Goal: Information Seeking & Learning: Learn about a topic

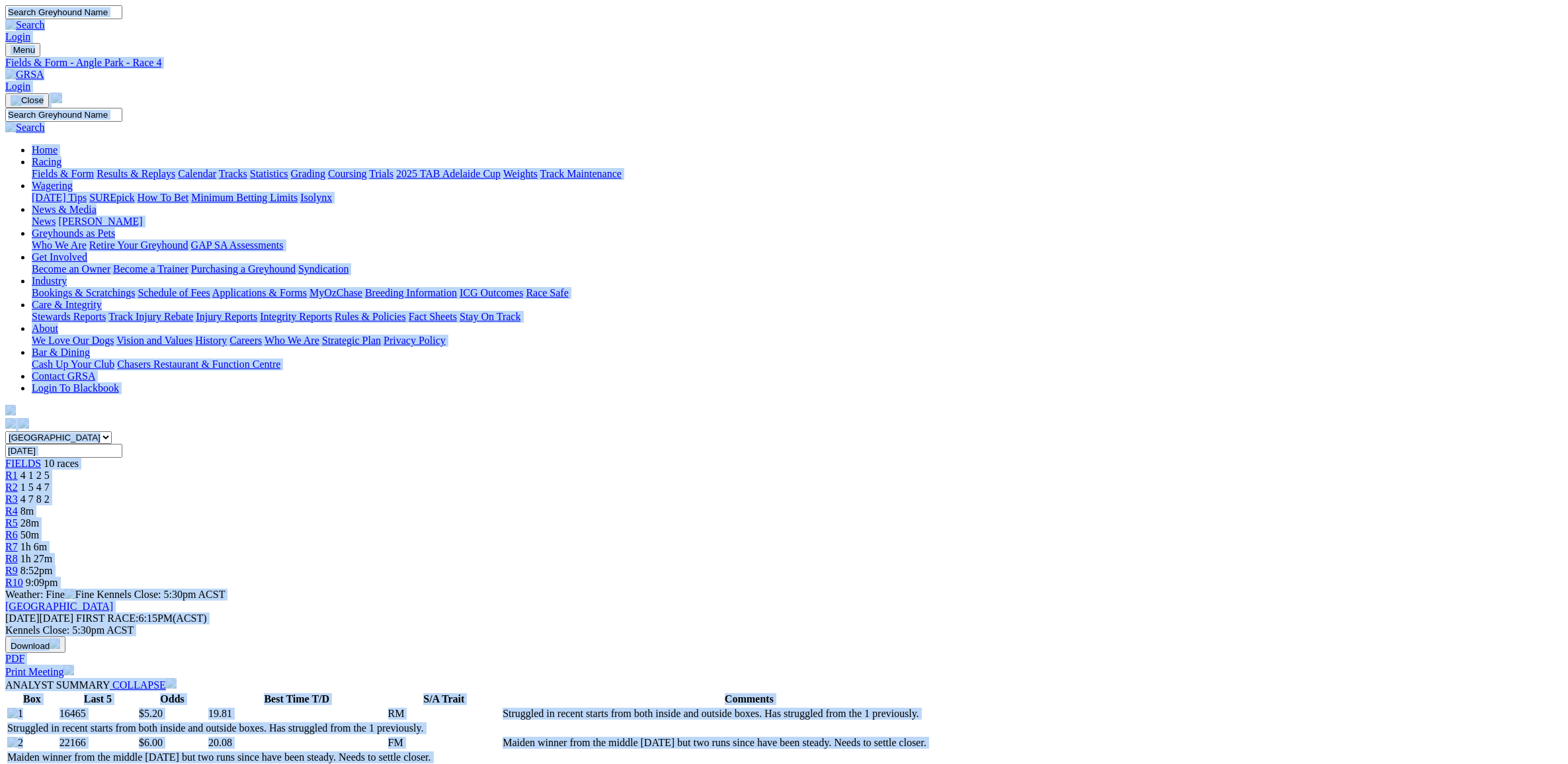
copy body "Login Menu Fields & Form - Angle Park - Race 4 Login Home Racing Fields & Form …"
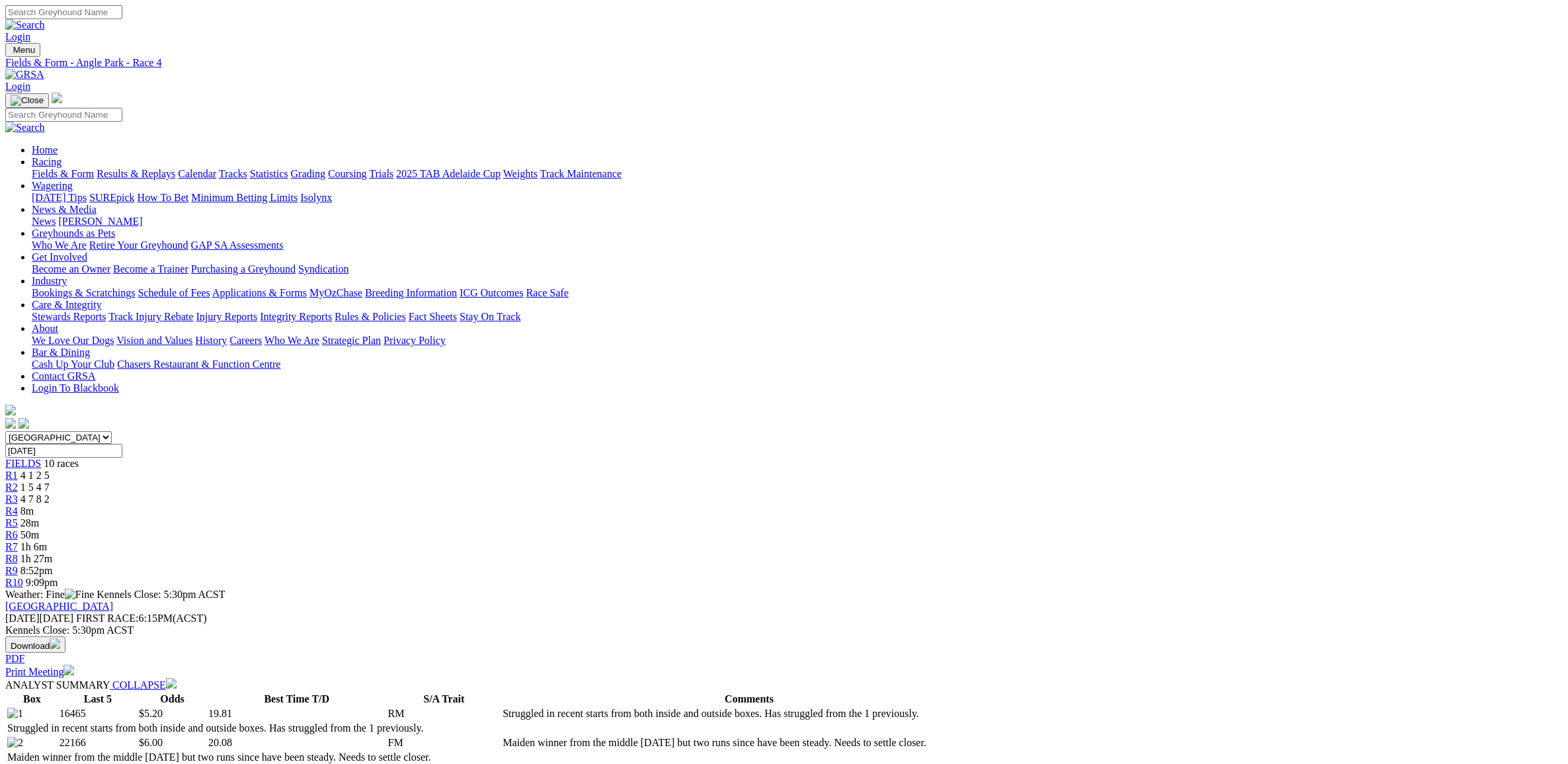
click at [18, 517] on span "R5" at bounding box center [12, 523] width 13 height 11
click at [814, 707] on td "Finished at the back from a wide draw Aug 8 but prior form was consistent. Hand…" at bounding box center [695, 714] width 458 height 13
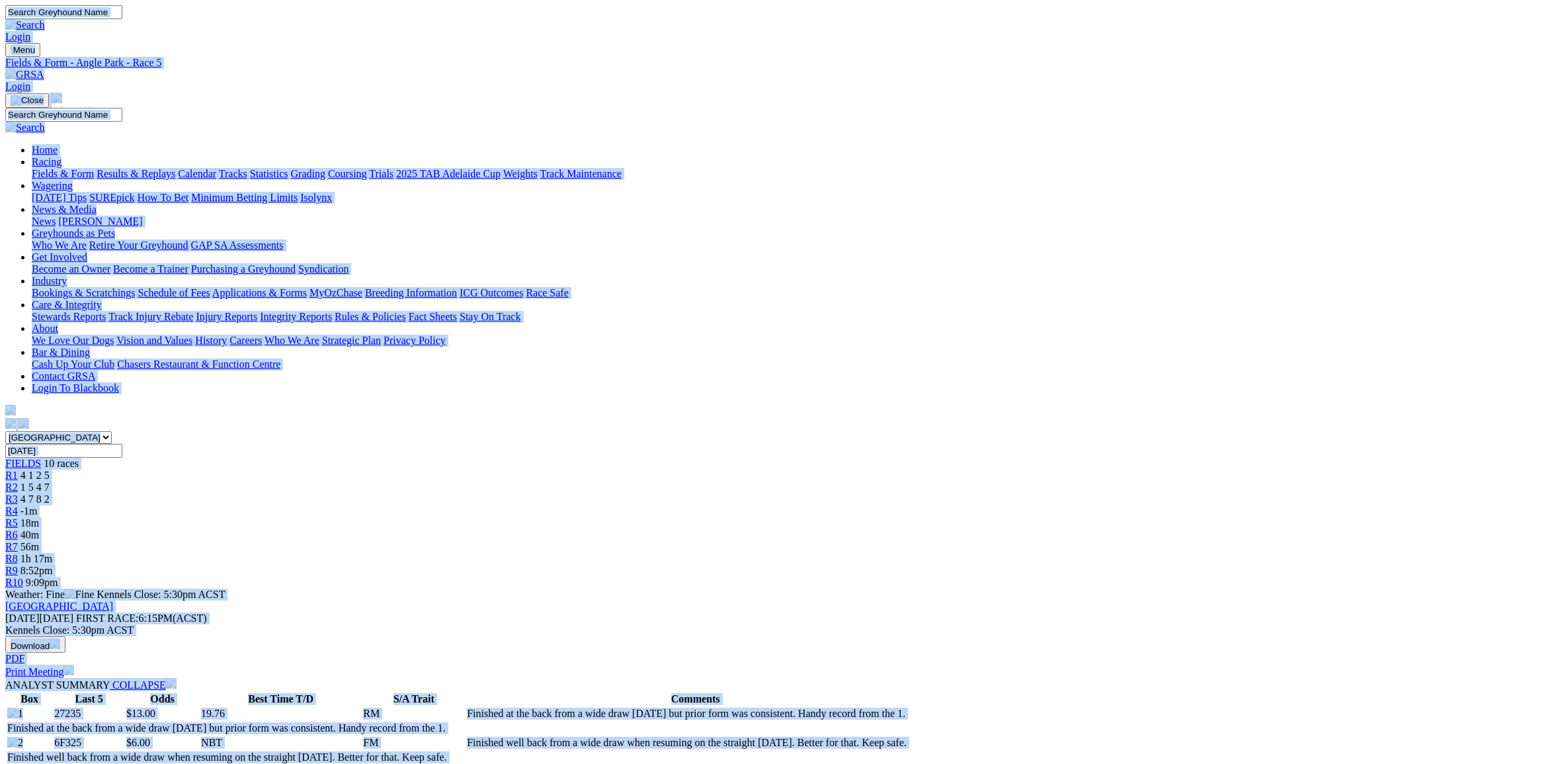
copy body "Login Menu Fields & Form - Angle Park - Race 5 Login Home Racing Fields & Form …"
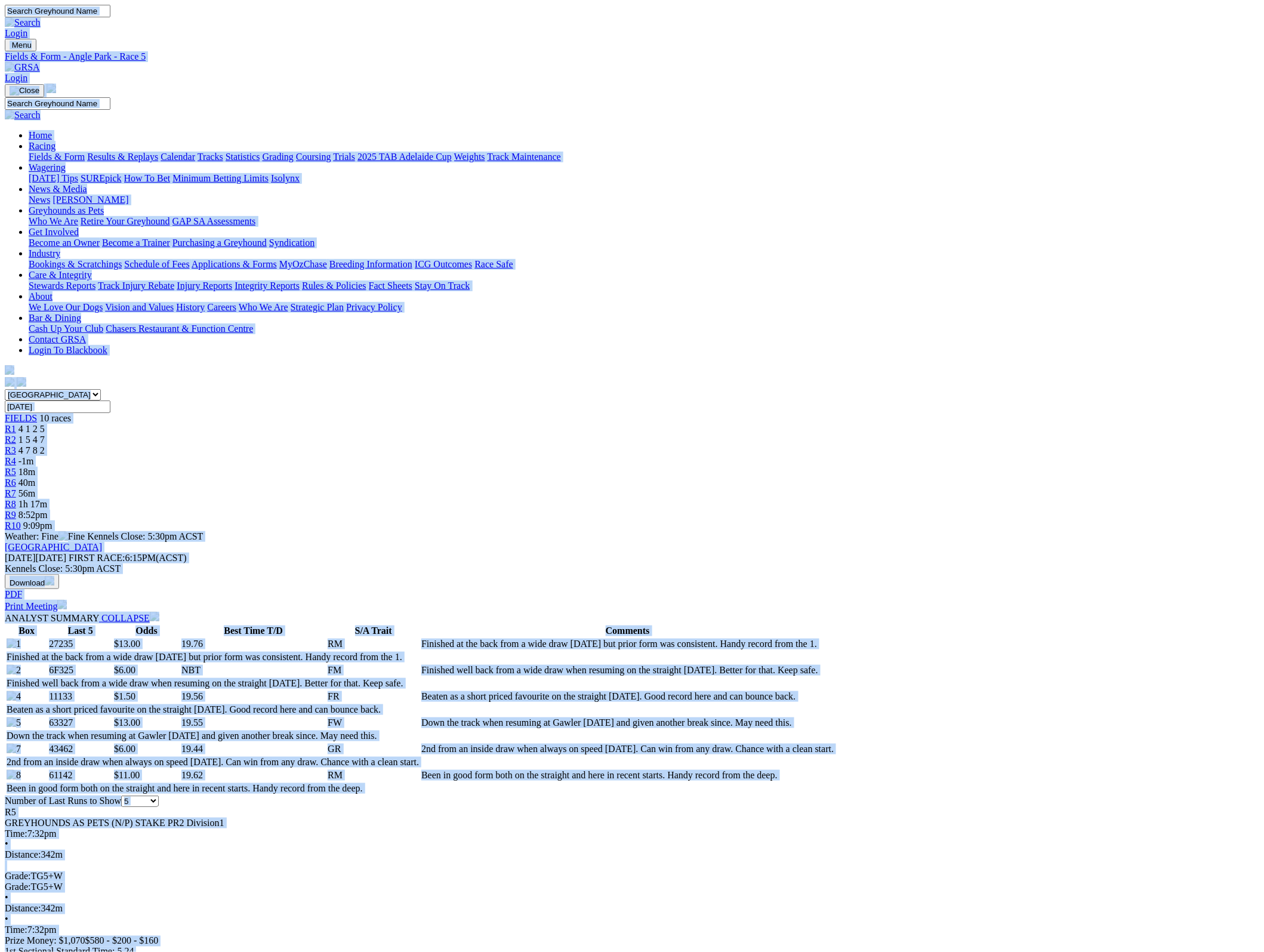
click at [40, 62] on link at bounding box center [23, 67] width 35 height 10
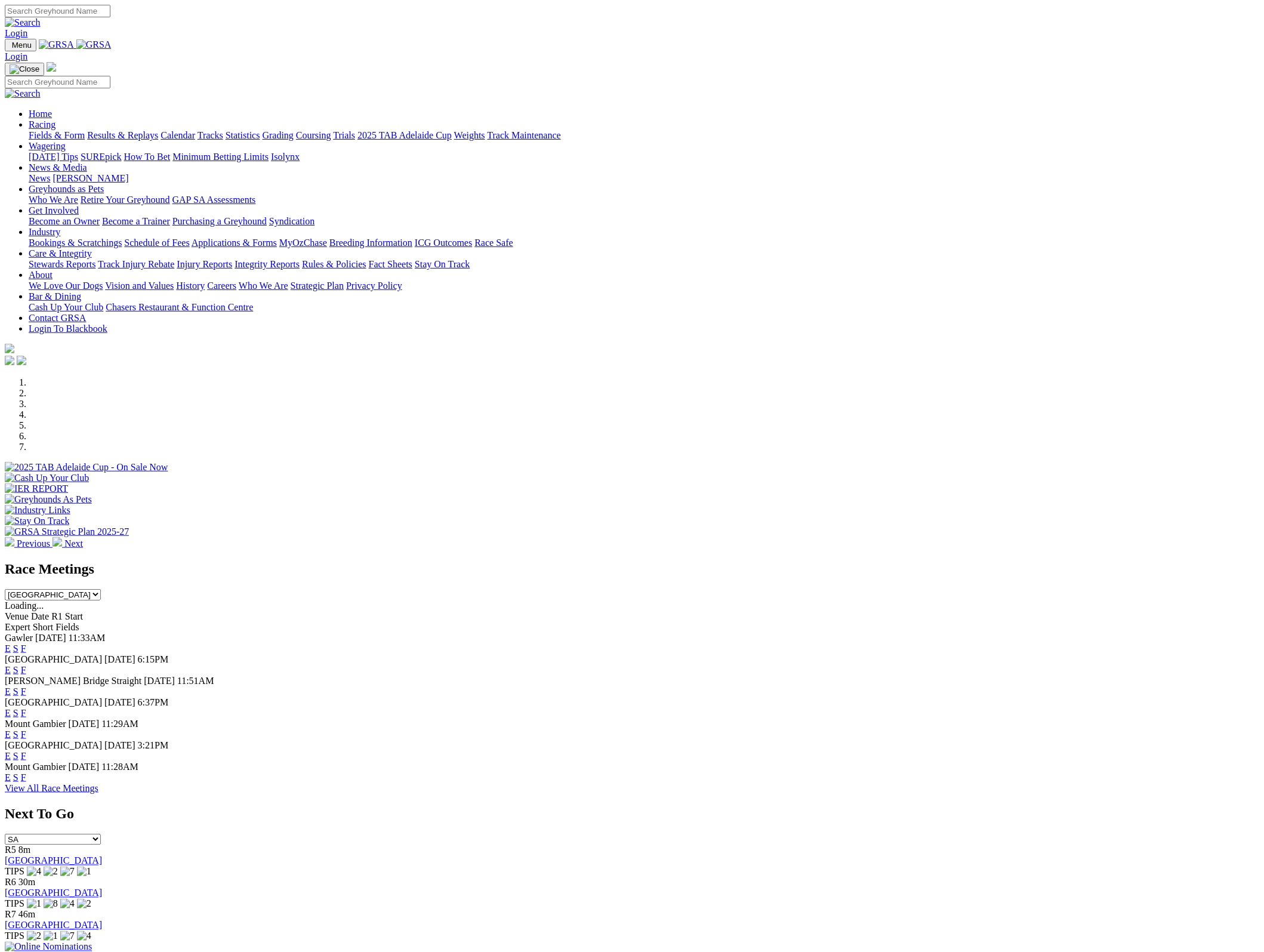
click at [101, 833] on select "SA NSW NT QLD TAS VIC WA" at bounding box center [53, 839] width 96 height 11
select select "NSW"
click at [101, 833] on select "SA NSW NT QLD TAS VIC WA" at bounding box center [53, 839] width 96 height 11
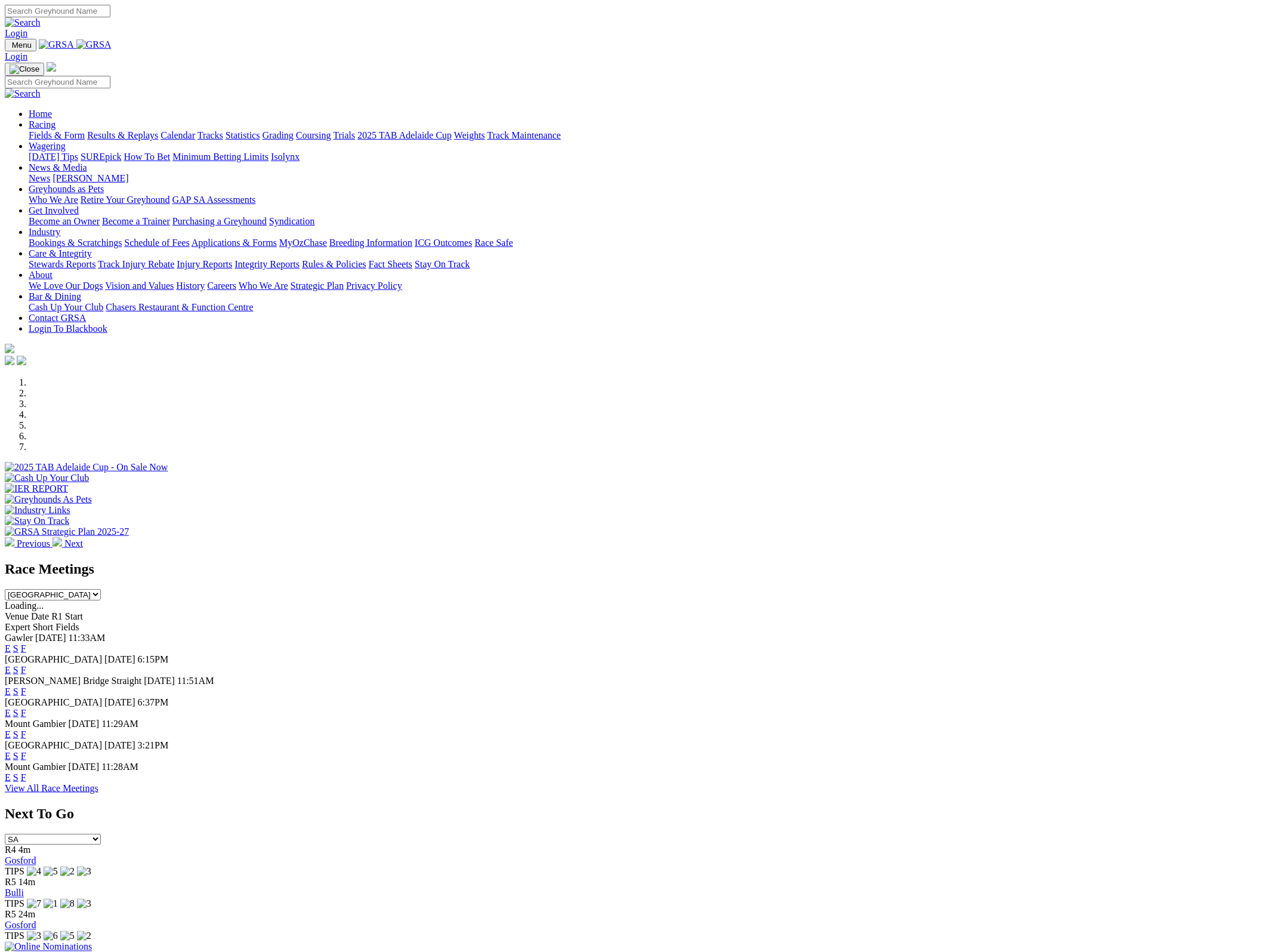
click at [36, 856] on link "Gosford" at bounding box center [20, 861] width 31 height 10
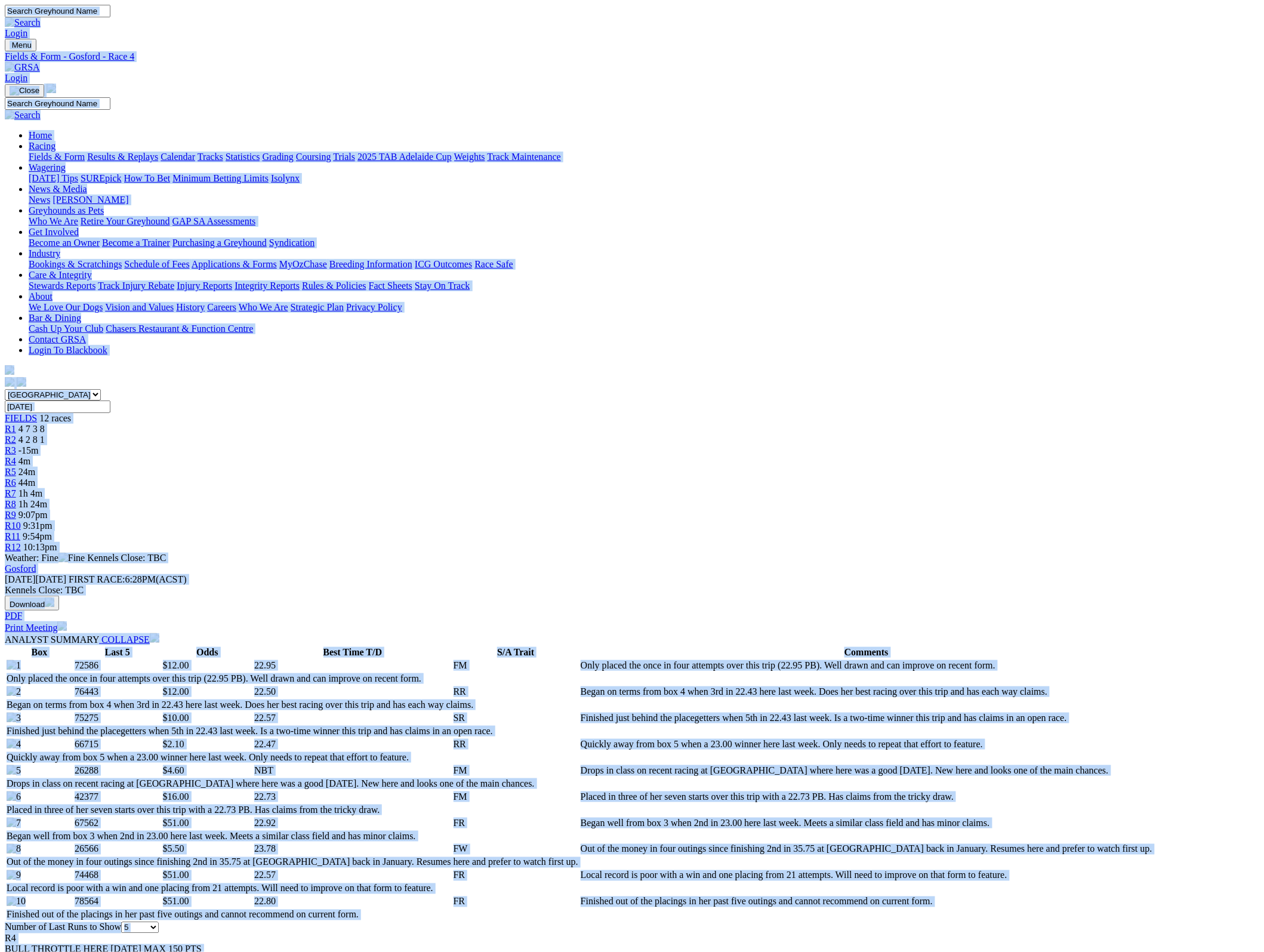
click at [40, 62] on img at bounding box center [23, 67] width 35 height 11
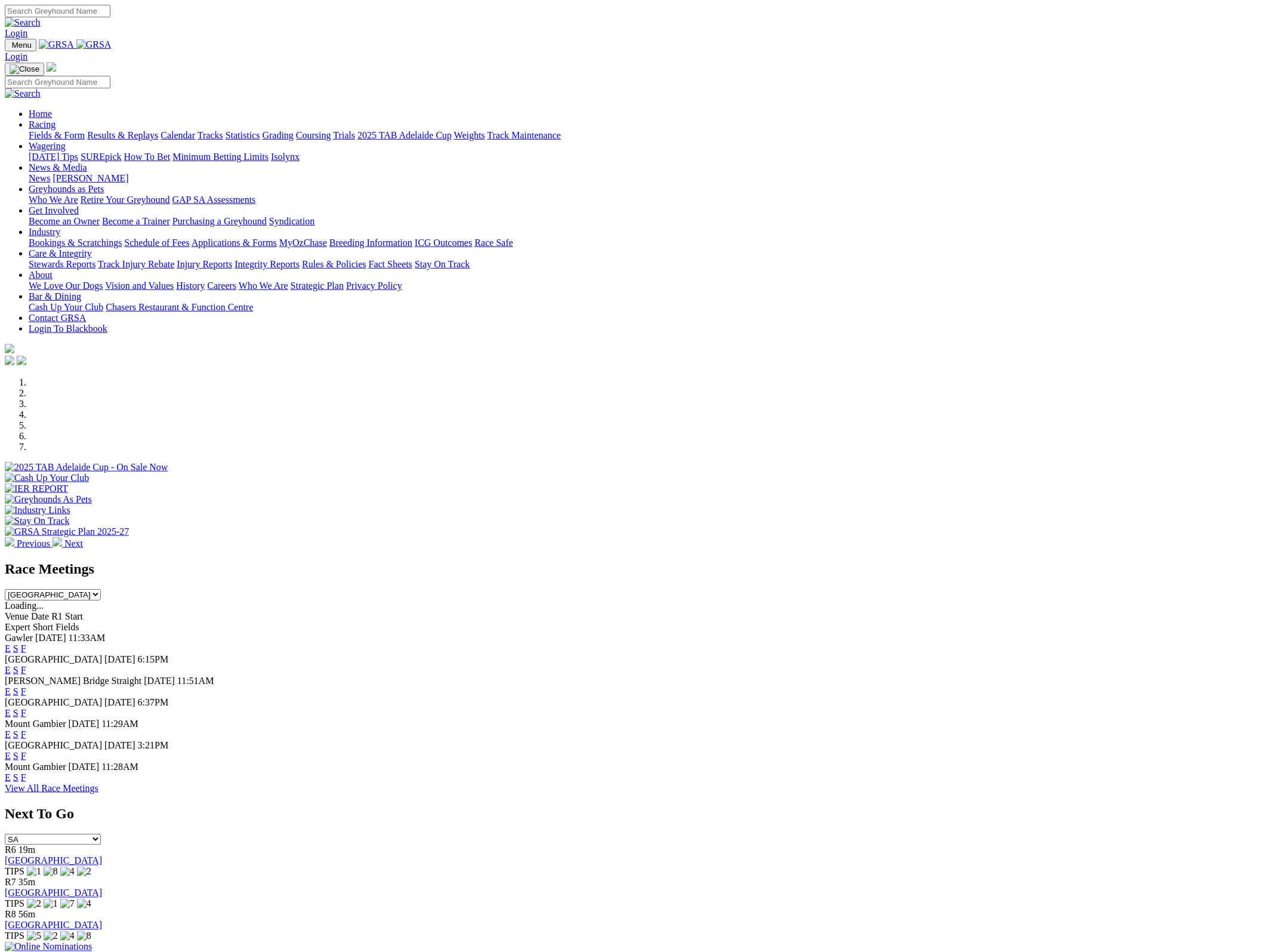
click at [101, 833] on select "SA [GEOGRAPHIC_DATA] [GEOGRAPHIC_DATA] [GEOGRAPHIC_DATA] [GEOGRAPHIC_DATA] [GEO…" at bounding box center [53, 839] width 96 height 11
select select "VIC"
click at [101, 833] on select "SA [GEOGRAPHIC_DATA] [GEOGRAPHIC_DATA] [GEOGRAPHIC_DATA] [GEOGRAPHIC_DATA] [GEO…" at bounding box center [53, 839] width 96 height 11
click at [40, 856] on link "Warragul" at bounding box center [23, 861] width 35 height 10
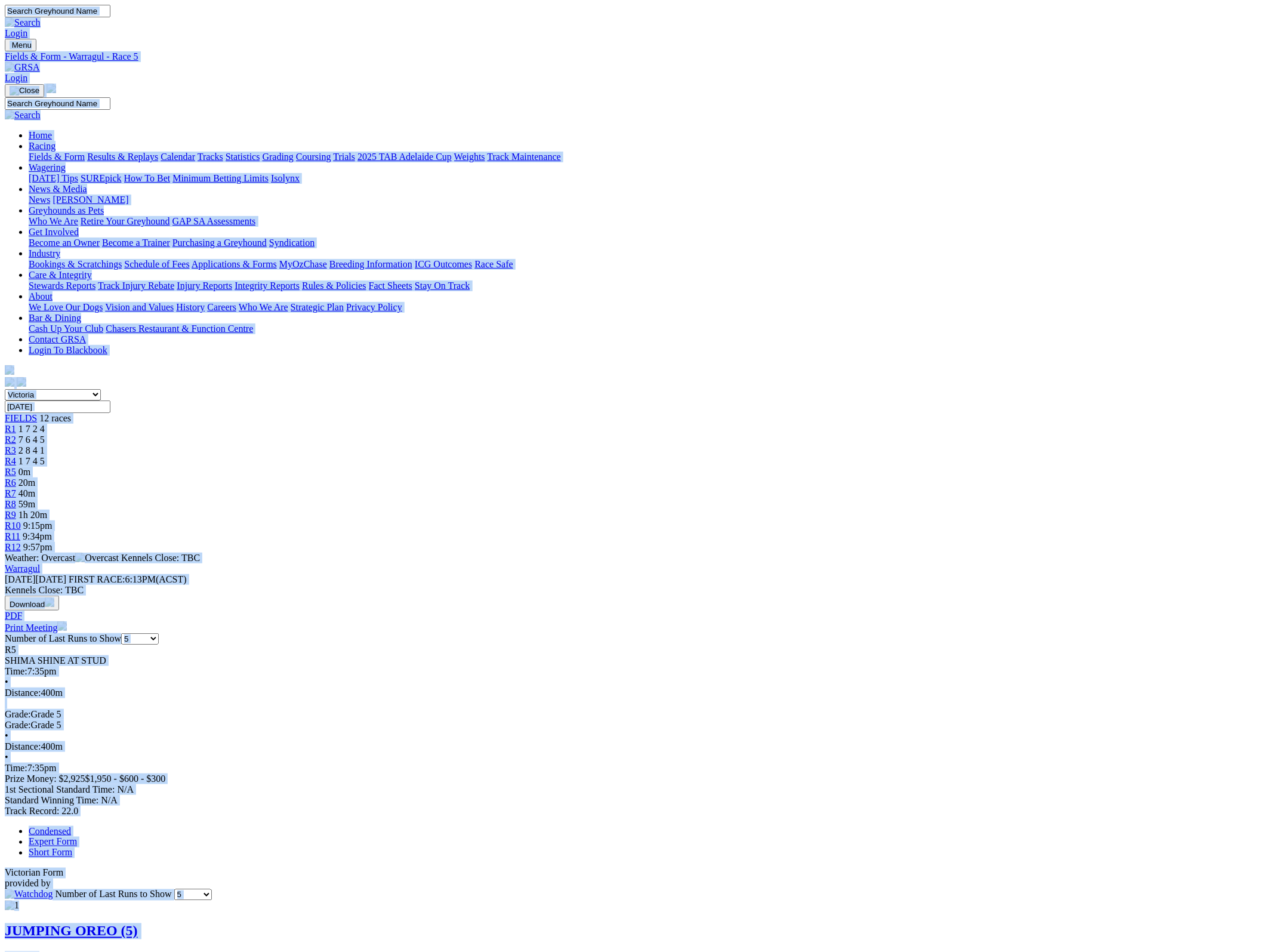
click at [40, 62] on img at bounding box center [23, 67] width 35 height 11
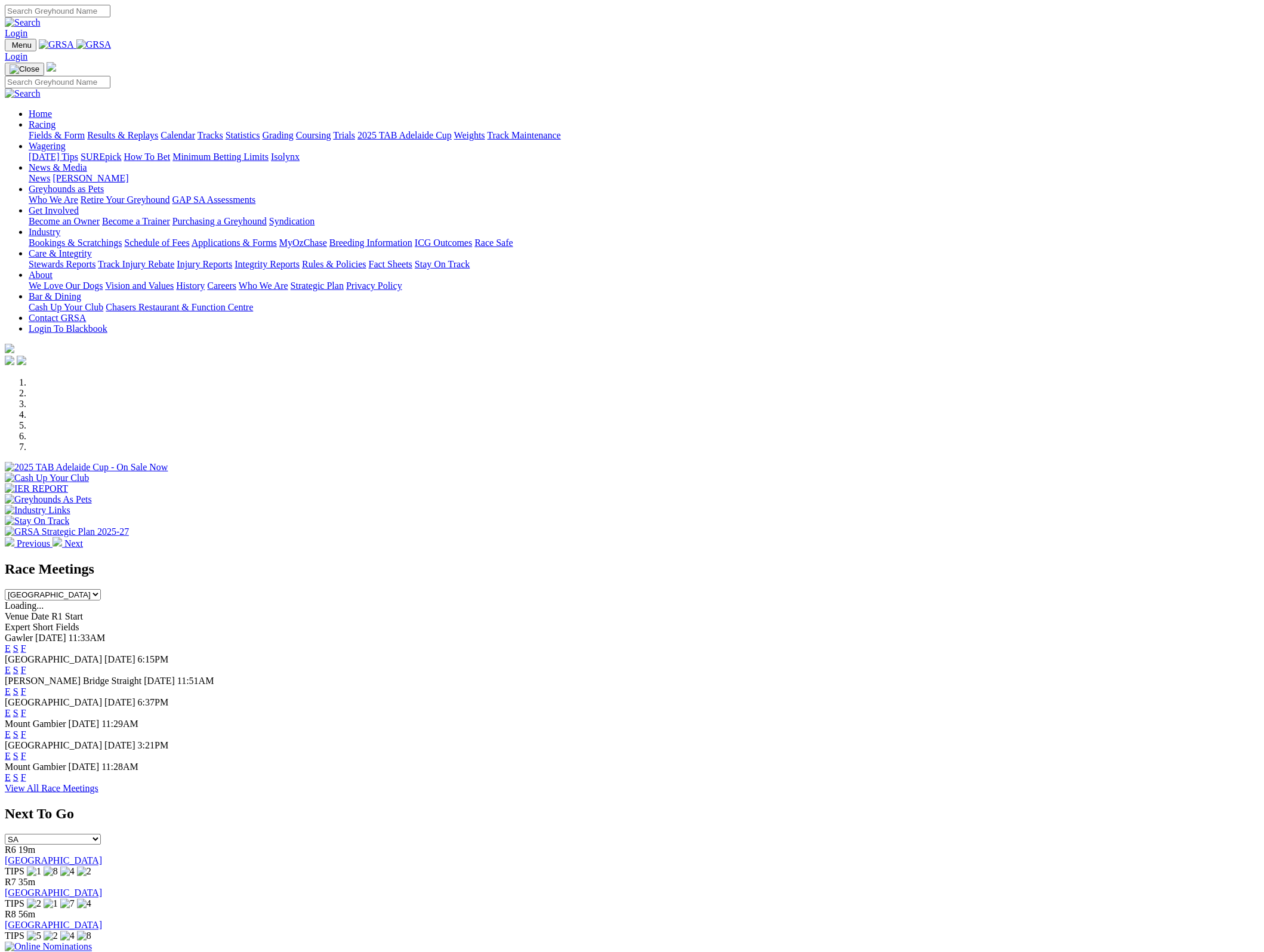
click at [101, 833] on select "SA [GEOGRAPHIC_DATA] [GEOGRAPHIC_DATA] [GEOGRAPHIC_DATA] [GEOGRAPHIC_DATA] [GEO…" at bounding box center [53, 839] width 96 height 11
select select "[GEOGRAPHIC_DATA]"
click at [101, 833] on select "SA NSW NT QLD TAS VIC WA" at bounding box center [53, 839] width 96 height 11
click at [24, 856] on link "Bulli" at bounding box center [14, 861] width 19 height 10
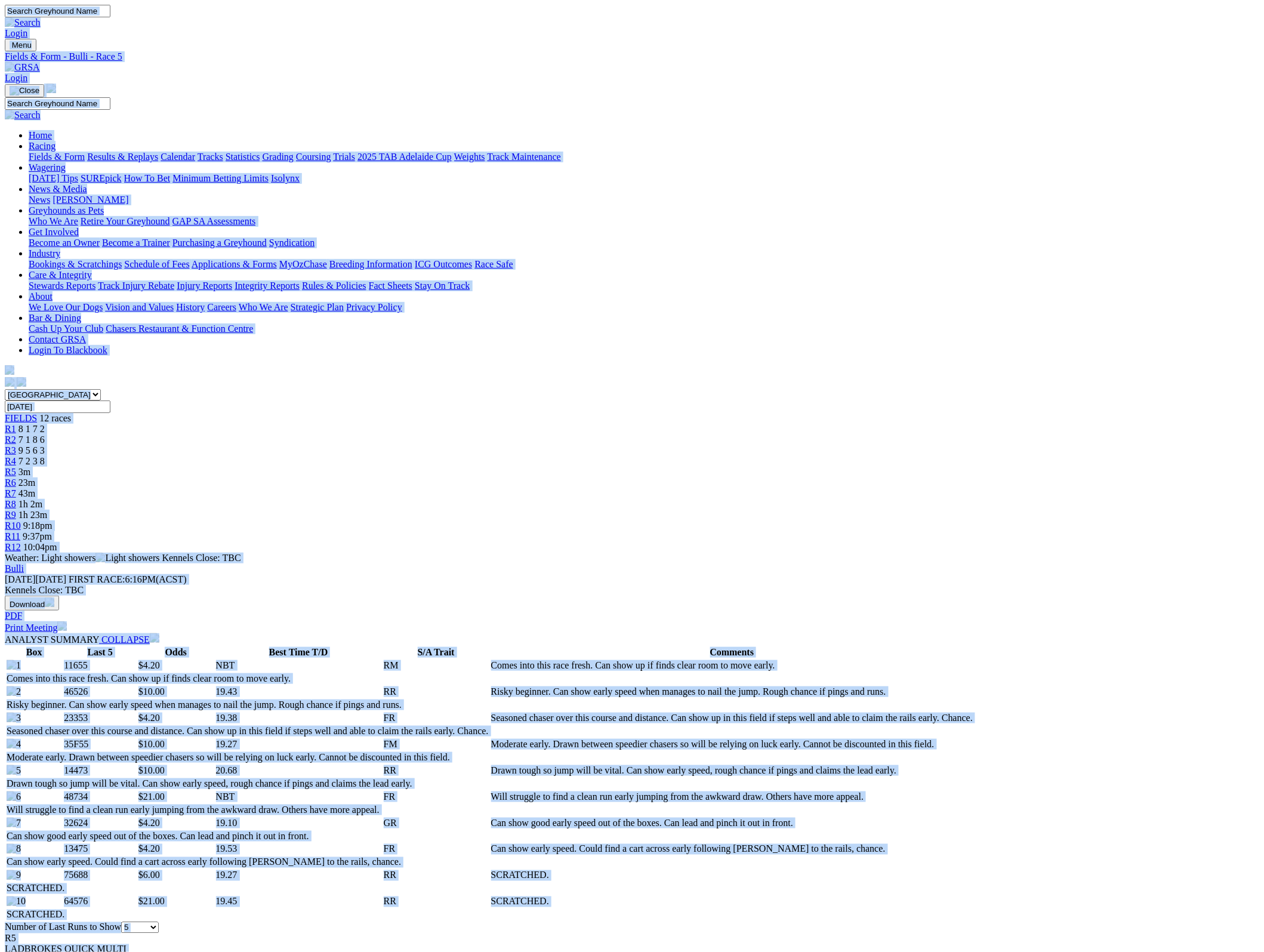
click at [40, 62] on img at bounding box center [23, 67] width 35 height 11
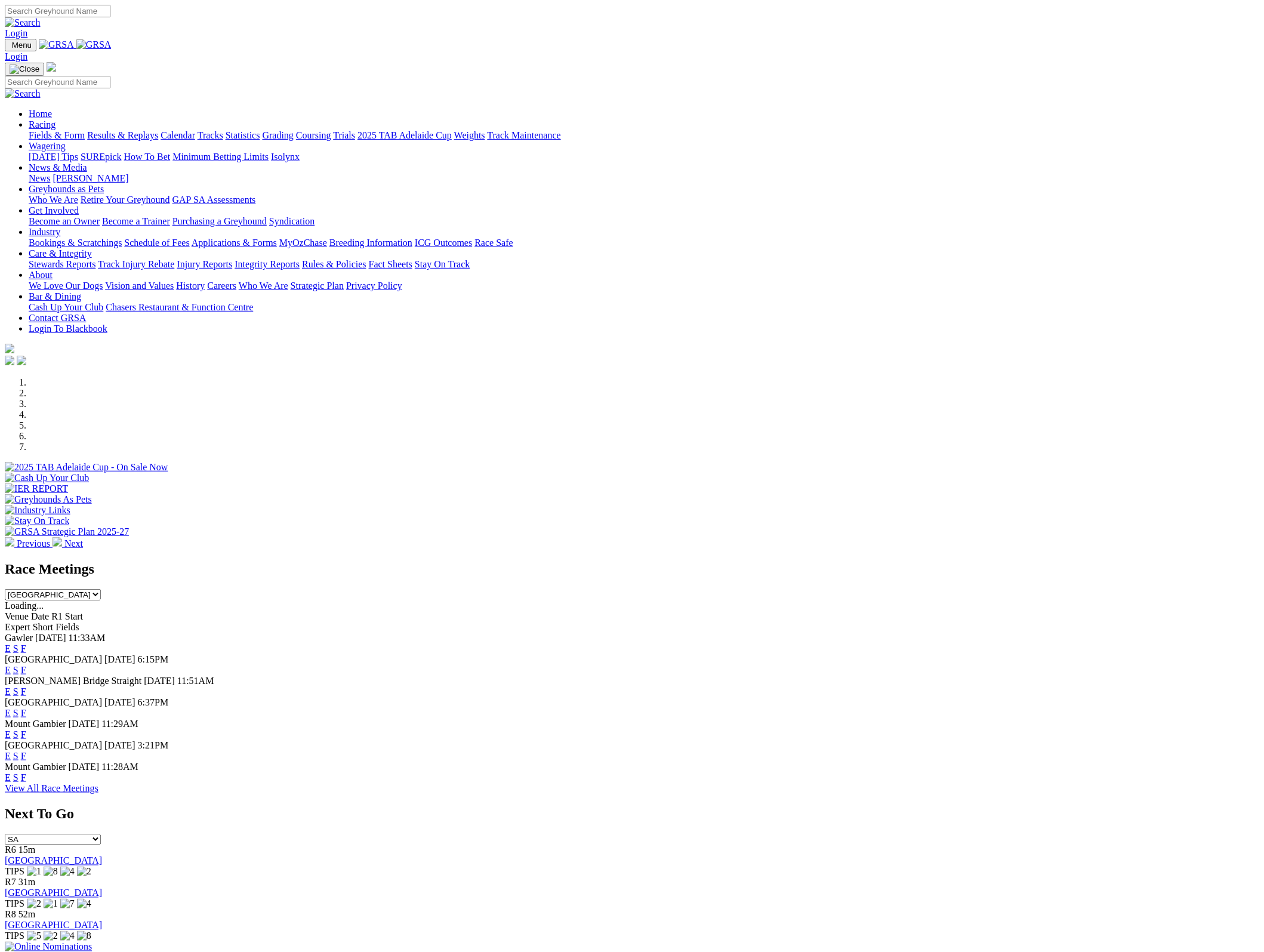
select select "QLD"
click at [101, 833] on select "SA [GEOGRAPHIC_DATA] [GEOGRAPHIC_DATA] [GEOGRAPHIC_DATA] [GEOGRAPHIC_DATA] [GEO…" at bounding box center [53, 839] width 96 height 11
click at [102, 856] on link "[GEOGRAPHIC_DATA]" at bounding box center [54, 861] width 97 height 10
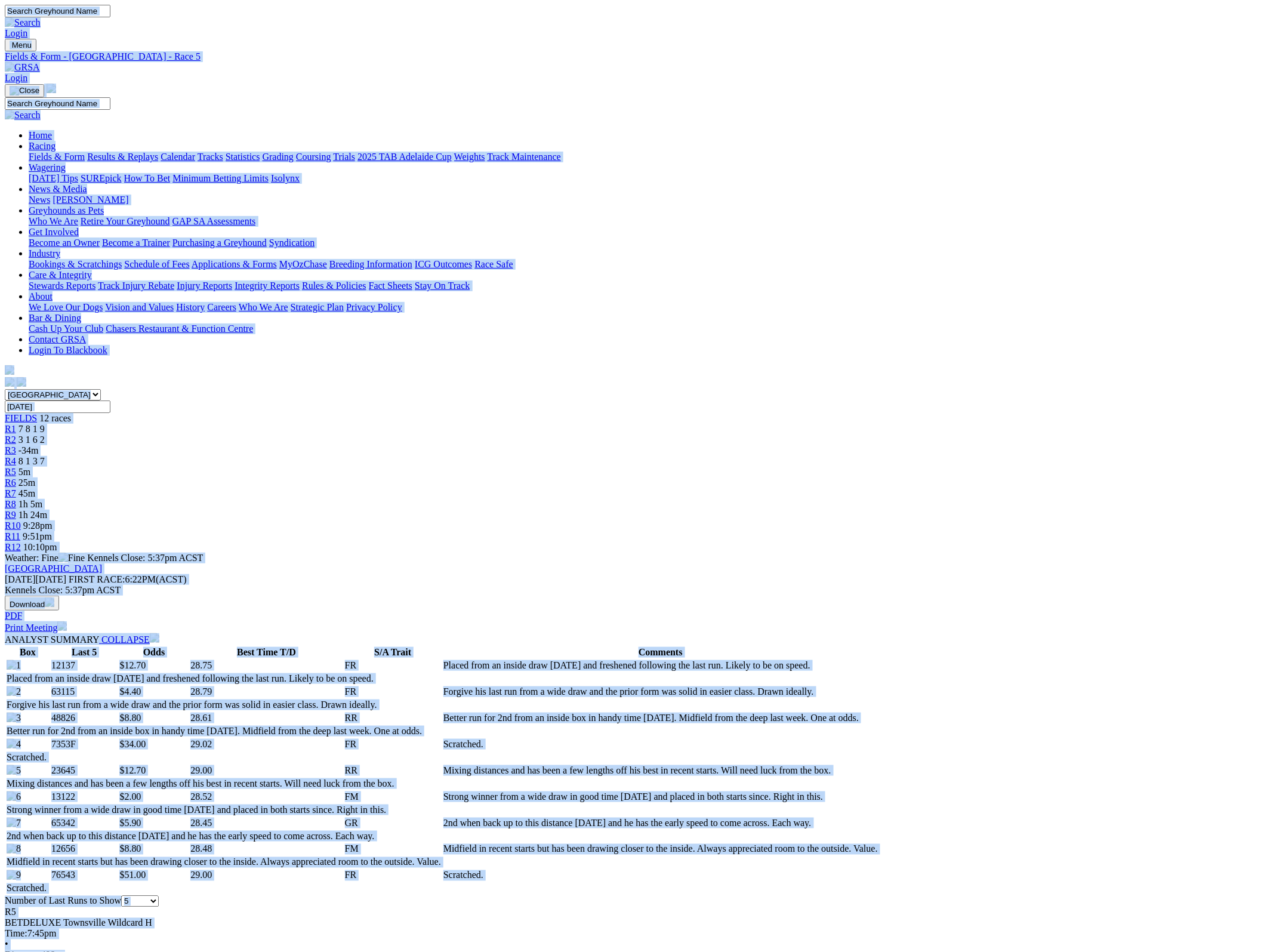
click at [40, 62] on img at bounding box center [23, 67] width 35 height 11
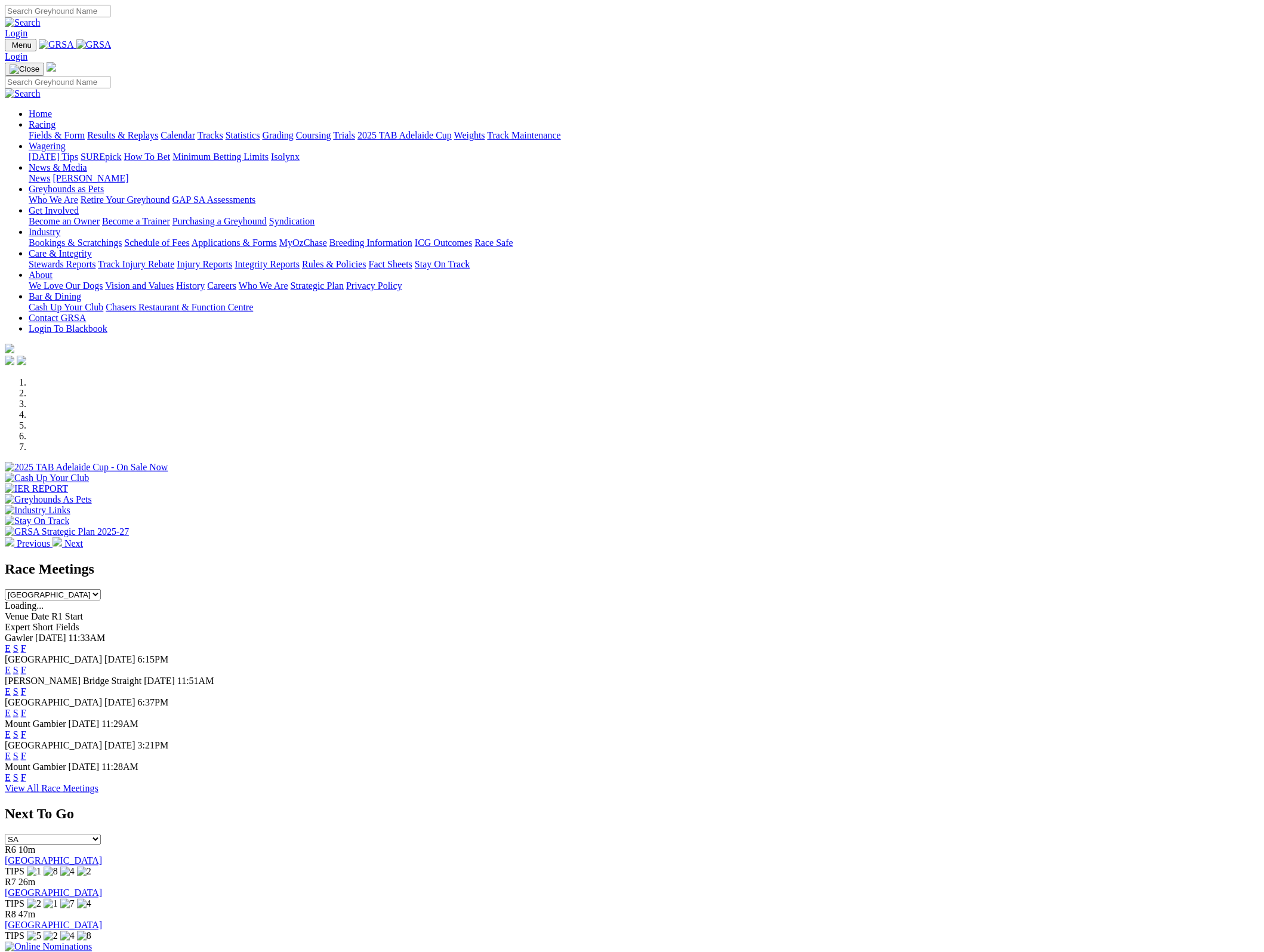
click at [101, 833] on select "SA NSW NT QLD TAS VIC WA" at bounding box center [53, 839] width 96 height 11
select select "NSW"
click at [101, 833] on select "SA NSW NT QLD TAS VIC WA" at bounding box center [53, 839] width 96 height 11
click at [36, 856] on link "Gosford" at bounding box center [20, 861] width 31 height 10
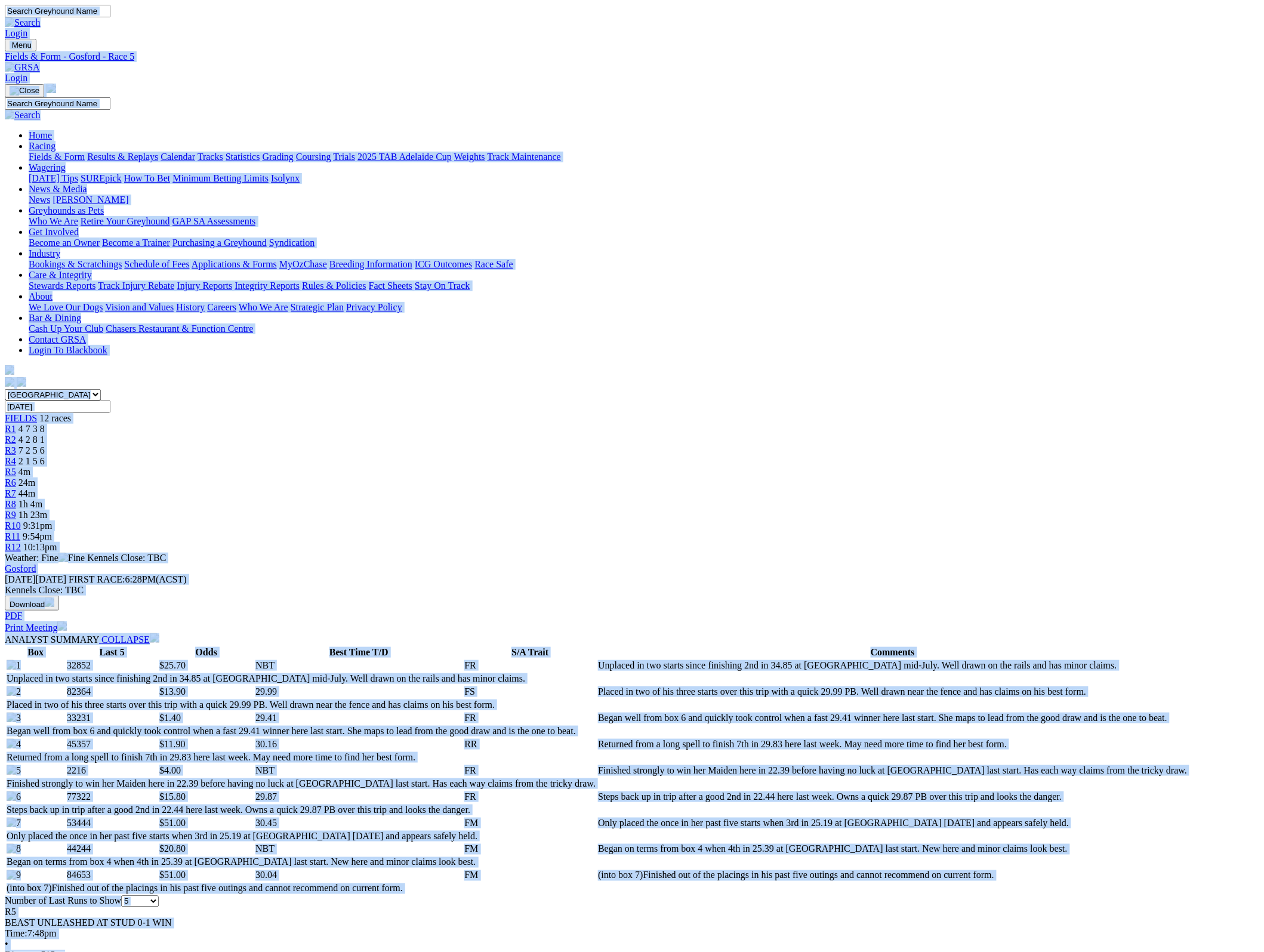
click at [40, 62] on img at bounding box center [23, 67] width 35 height 11
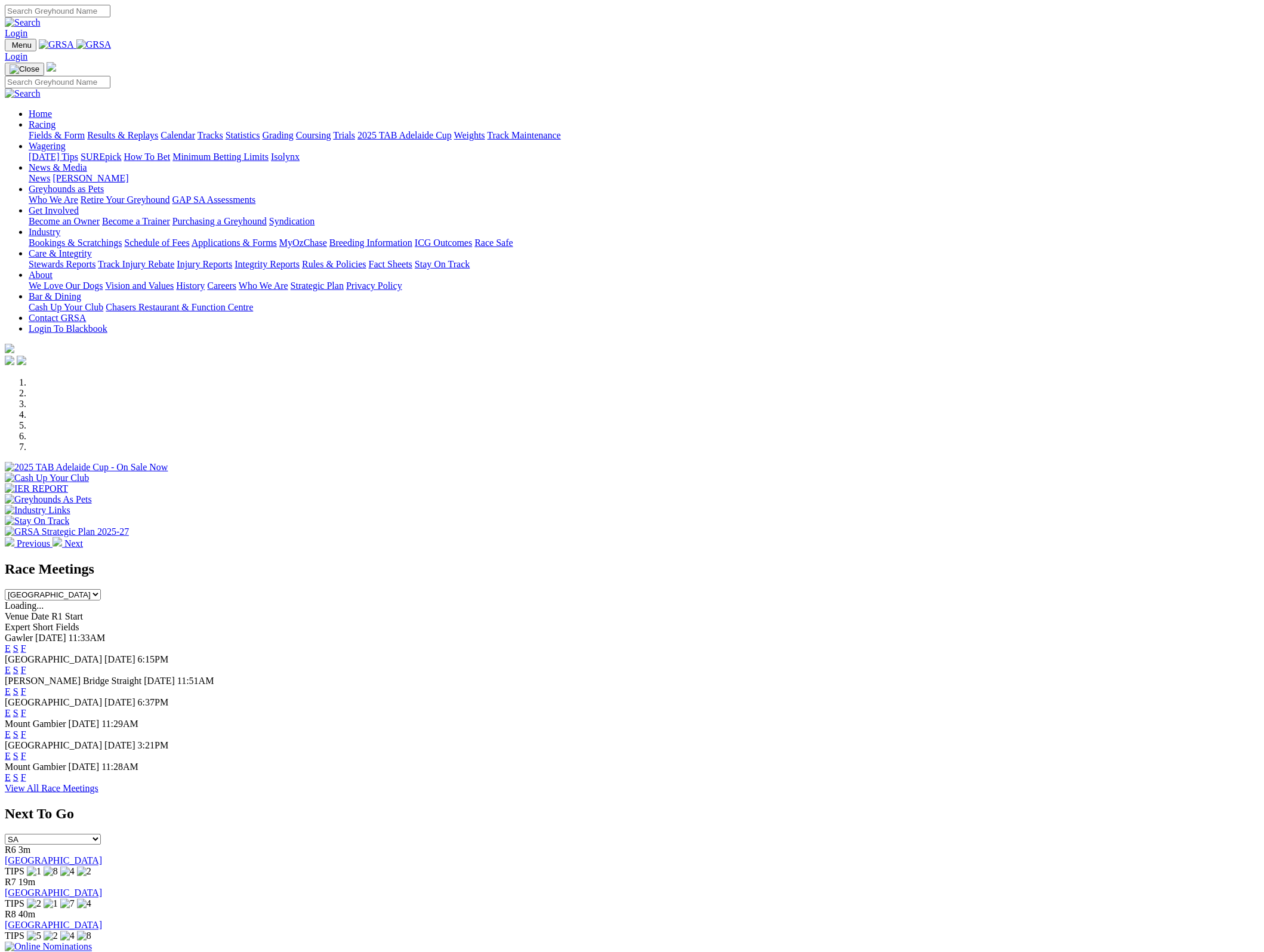
click at [112, 49] on img at bounding box center [94, 44] width 35 height 11
click at [101, 833] on select "SA NSW NT QLD TAS VIC WA" at bounding box center [53, 839] width 96 height 11
select select "QLD"
click at [101, 833] on select "SA NSW NT QLD TAS VIC WA" at bounding box center [53, 839] width 96 height 11
click at [102, 856] on link "[GEOGRAPHIC_DATA]" at bounding box center [54, 861] width 97 height 10
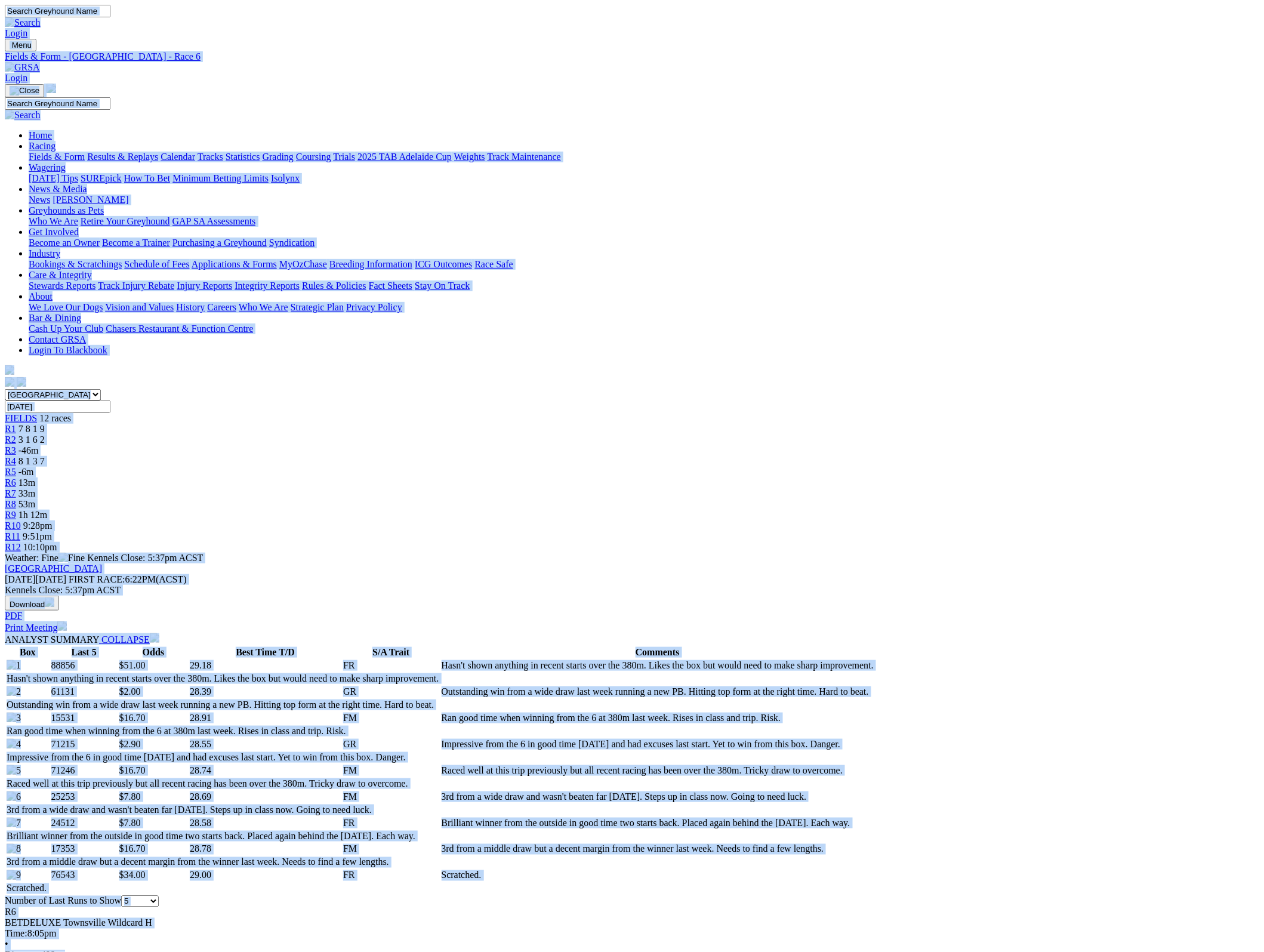
click at [40, 62] on img at bounding box center [23, 67] width 35 height 11
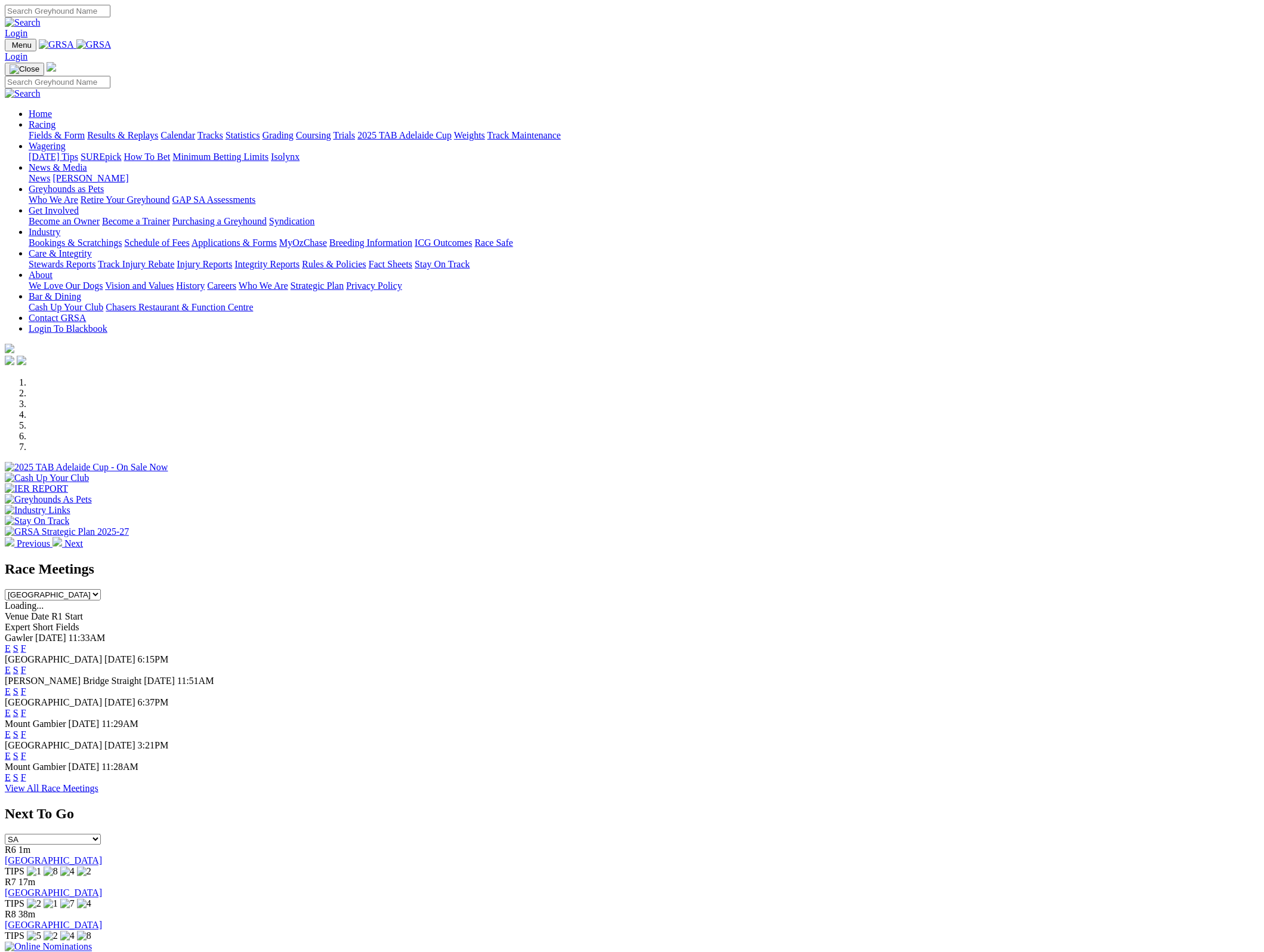
drag, startPoint x: 0, startPoint y: 0, endPoint x: 990, endPoint y: 485, distance: 1102.4
click at [101, 833] on select "SA [GEOGRAPHIC_DATA] [GEOGRAPHIC_DATA] [GEOGRAPHIC_DATA] [GEOGRAPHIC_DATA] [GEO…" at bounding box center [53, 839] width 96 height 11
click at [944, 845] on div "R6 1m Angle Park TIPS" at bounding box center [632, 861] width 1255 height 32
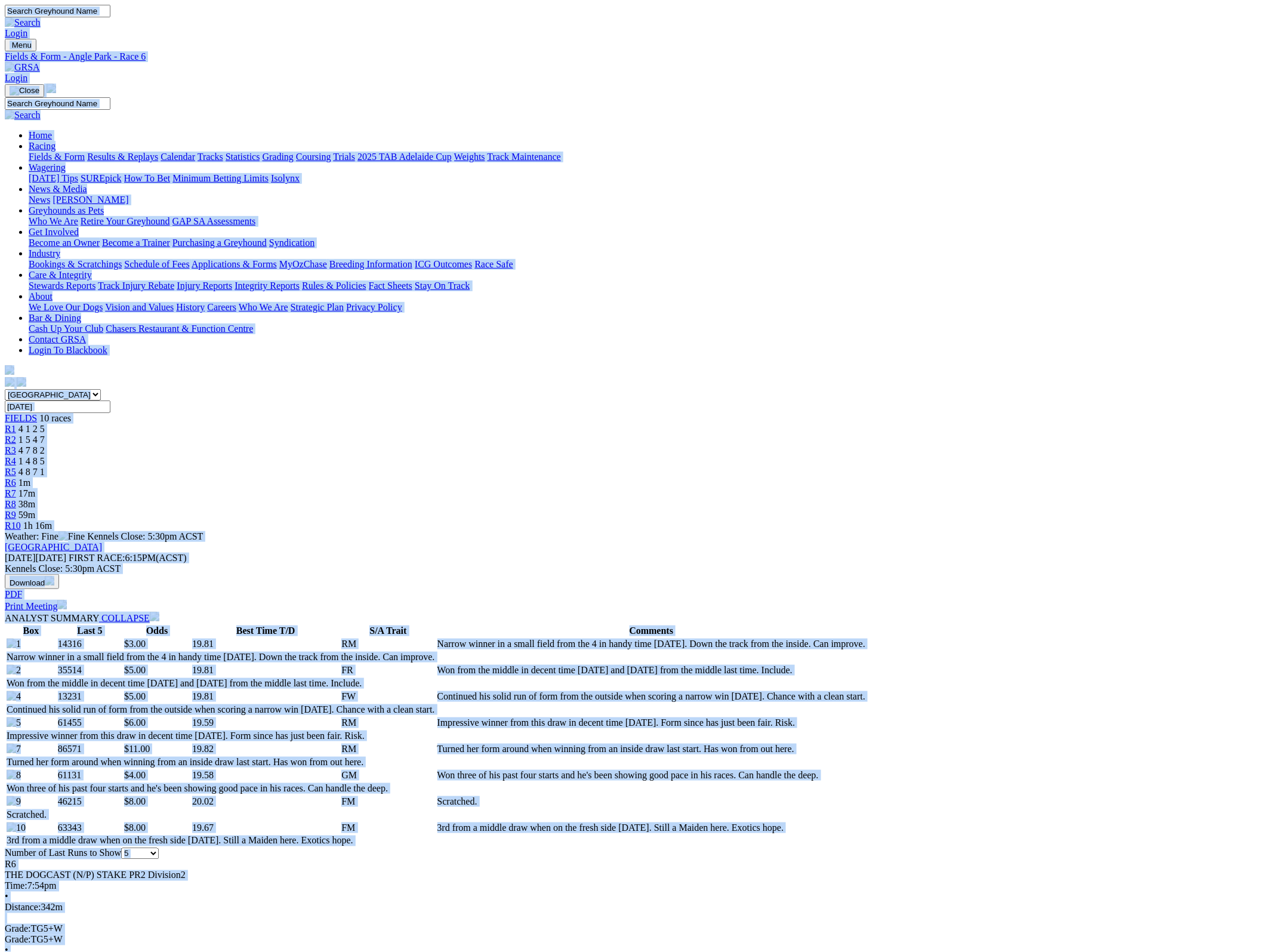
copy body "Login Menu Fields & Form - Angle Park - Race 6 Login Home Racing Fields & Form …"
